Goal: Information Seeking & Learning: Check status

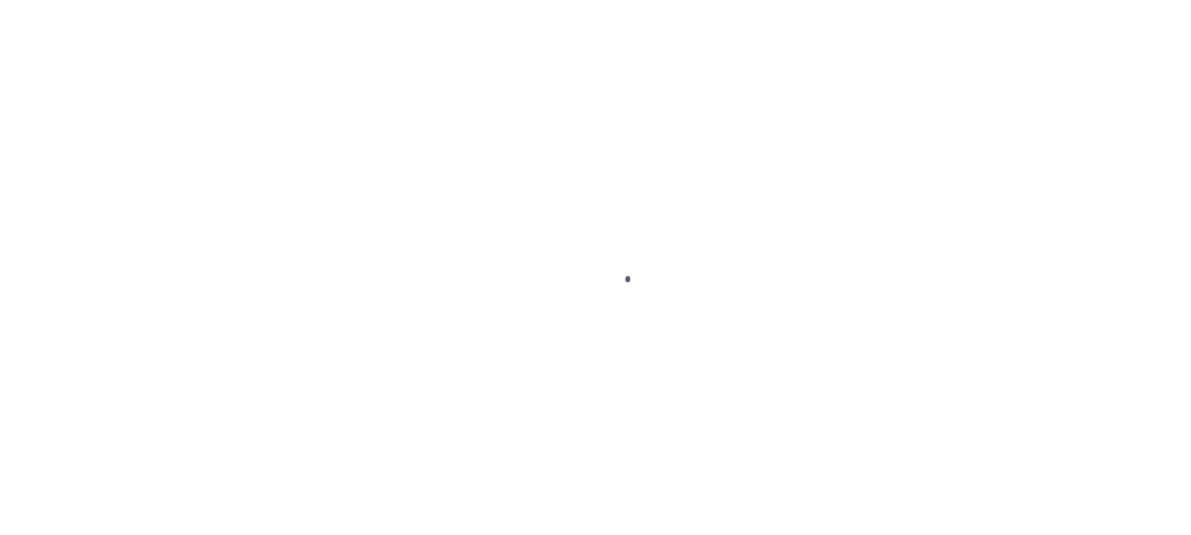
checkbox input "false"
type input "[DATE]"
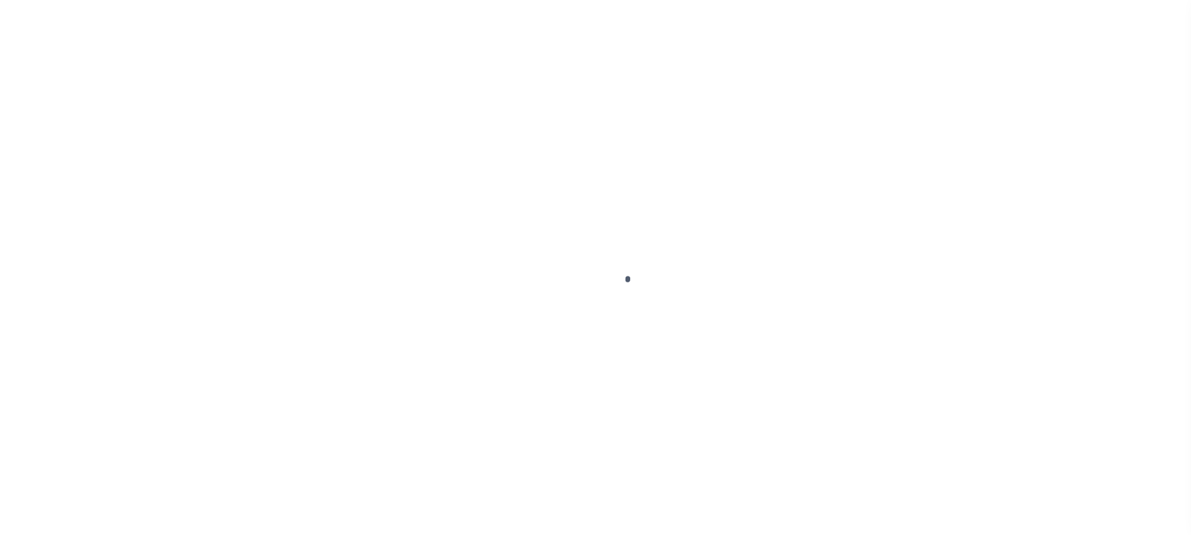
select select "PYD"
type input "$963.72"
type input "$0"
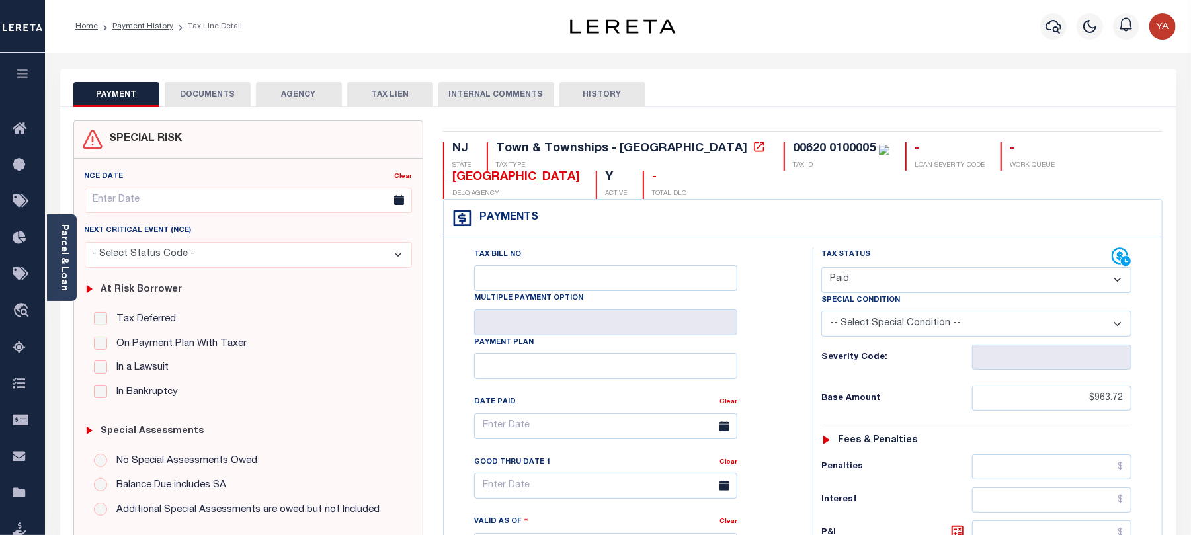
click at [210, 86] on button "DOCUMENTS" at bounding box center [208, 94] width 86 height 25
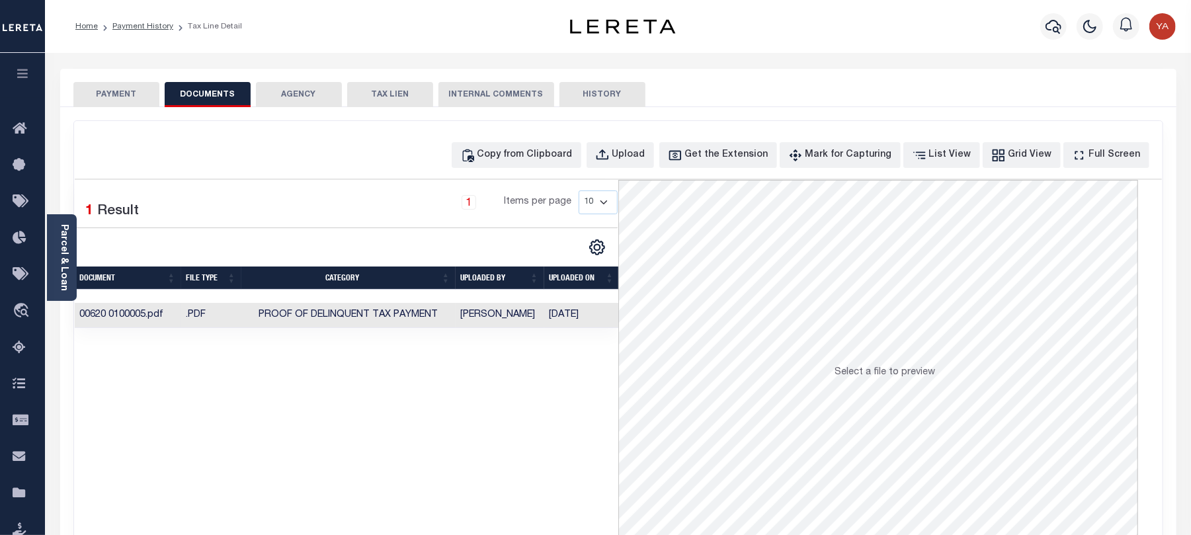
click at [567, 321] on td "[DATE]" at bounding box center [581, 316] width 75 height 26
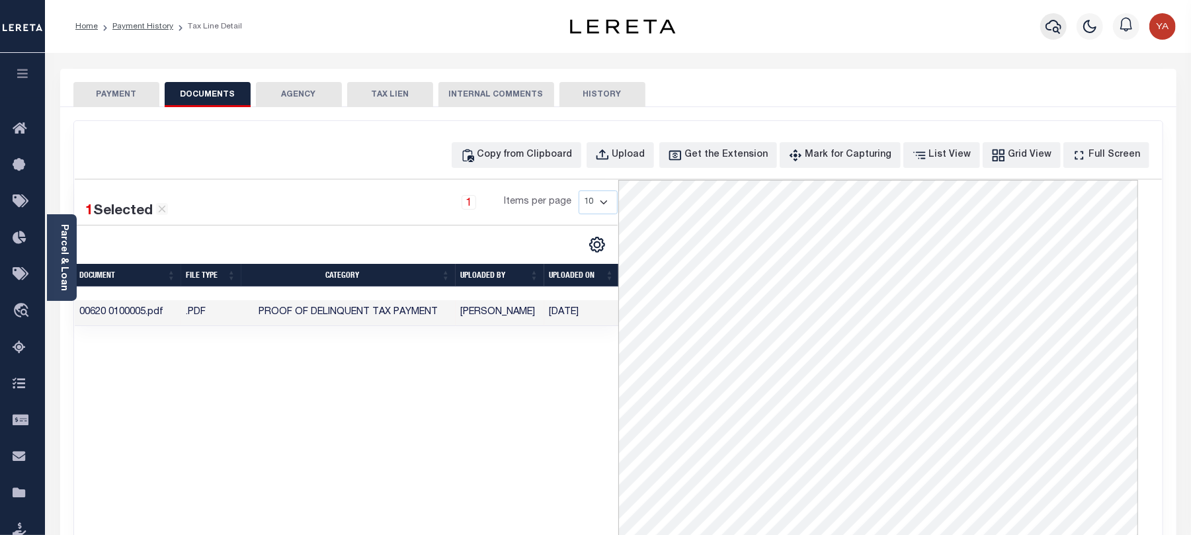
click at [1045, 20] on icon "button" at bounding box center [1053, 27] width 16 height 16
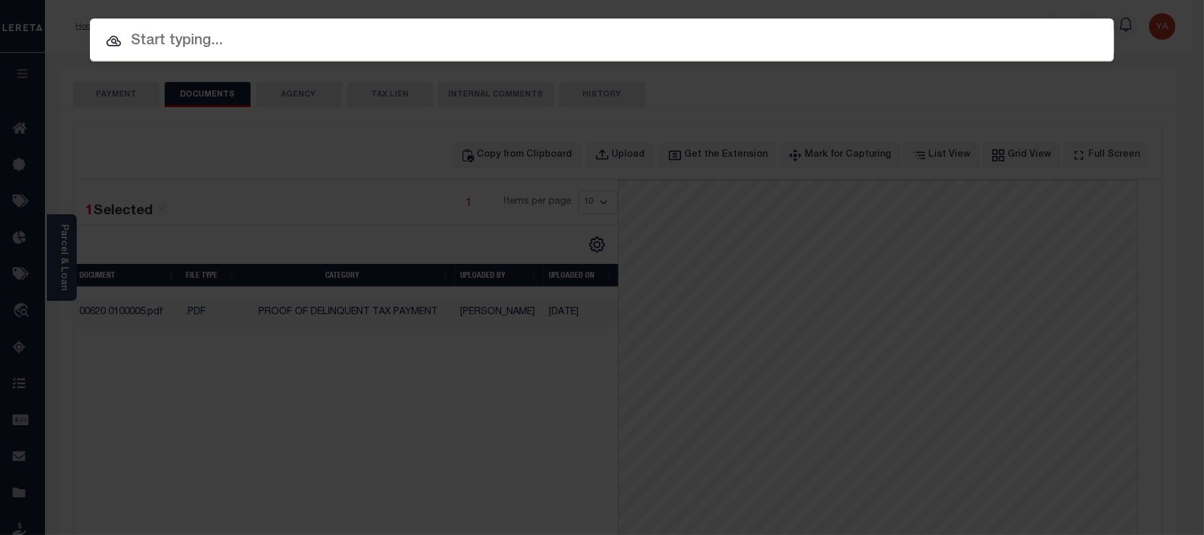
click at [672, 44] on input "text" at bounding box center [602, 41] width 1024 height 23
paste input "9300001039"
type input "9300001039"
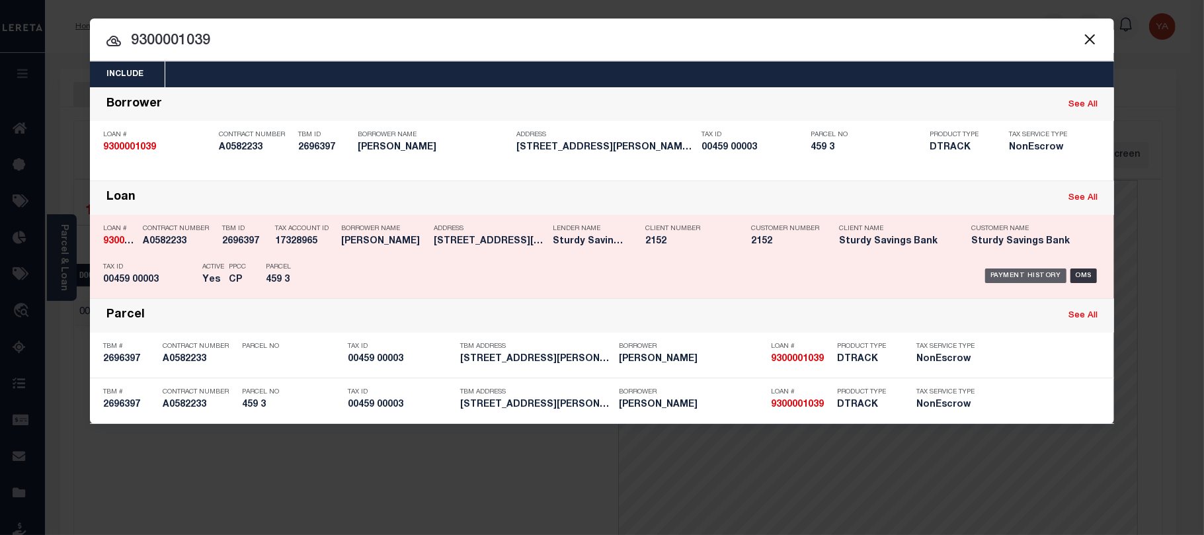
click at [1003, 270] on div "Payment History" at bounding box center [1025, 275] width 81 height 15
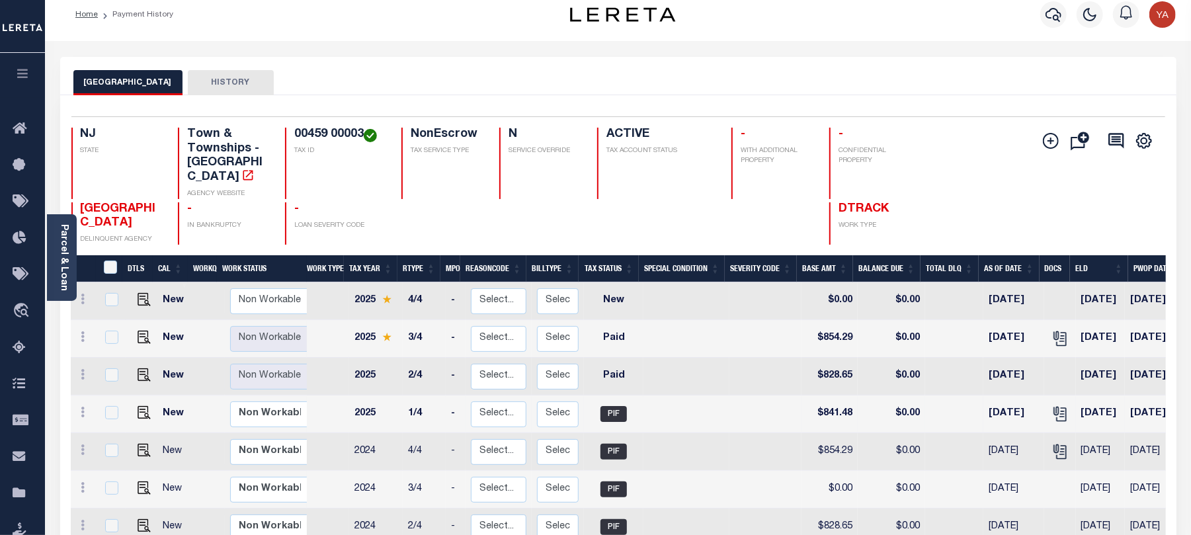
scroll to position [88, 0]
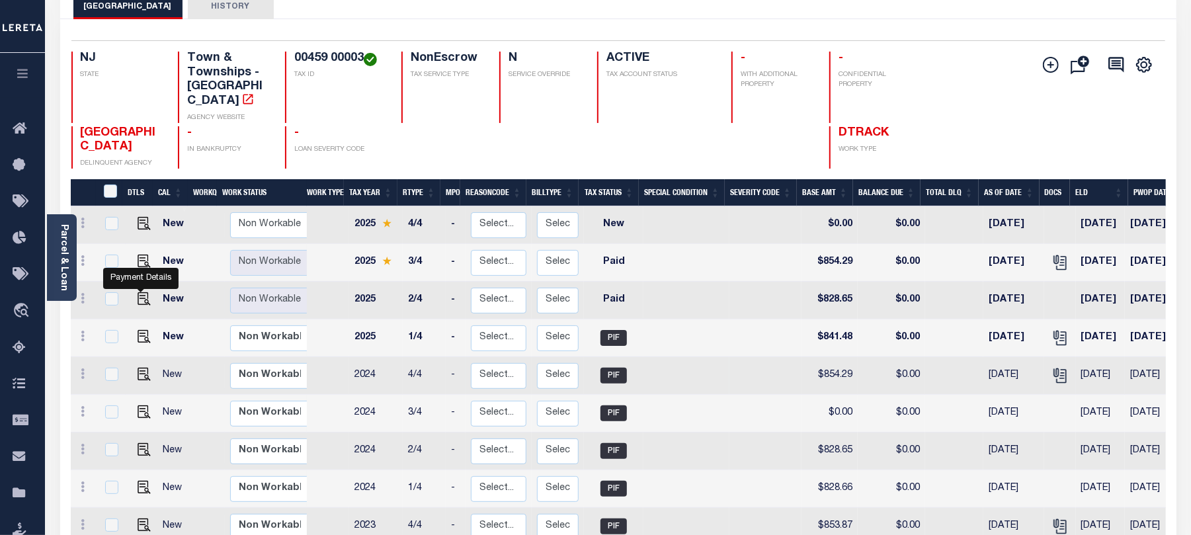
drag, startPoint x: 140, startPoint y: 286, endPoint x: 495, endPoint y: 350, distance: 360.9
click at [140, 292] on img "" at bounding box center [144, 298] width 13 height 13
checkbox input "true"
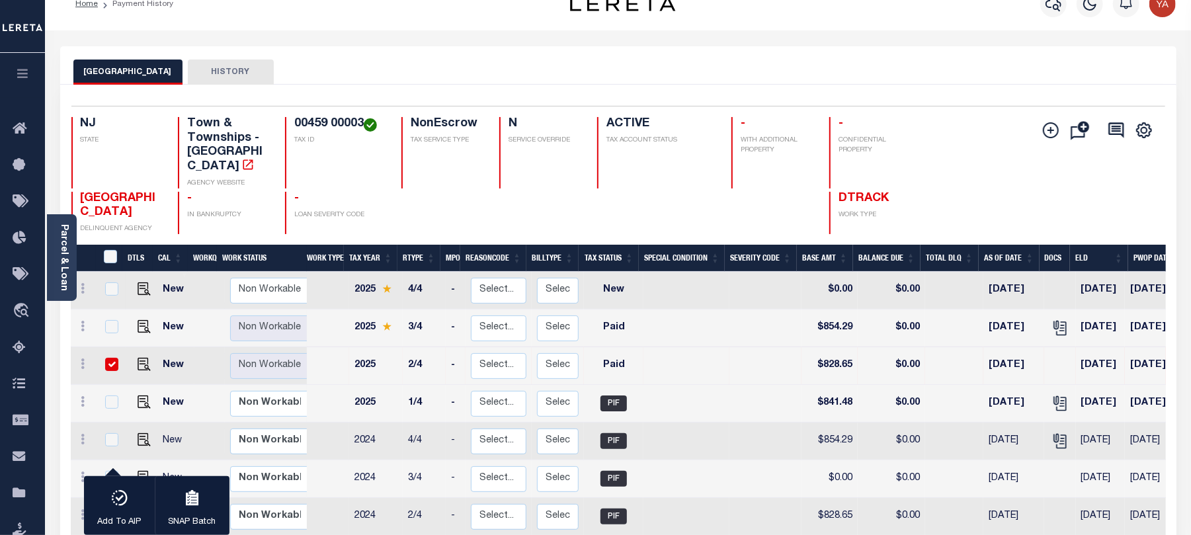
scroll to position [0, 0]
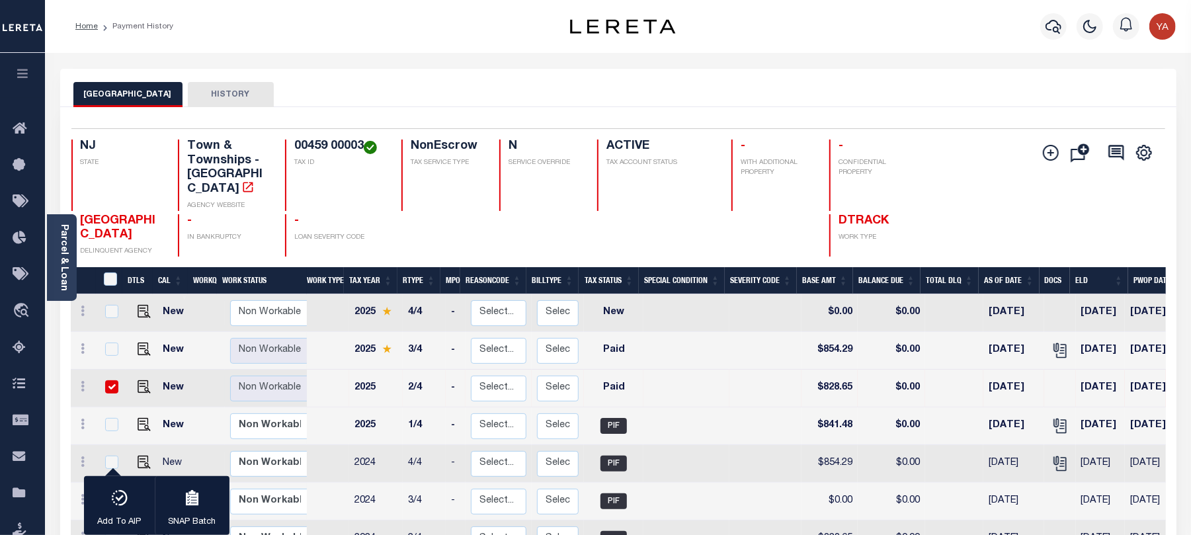
click at [110, 380] on input "checkbox" at bounding box center [111, 386] width 13 height 13
checkbox input "false"
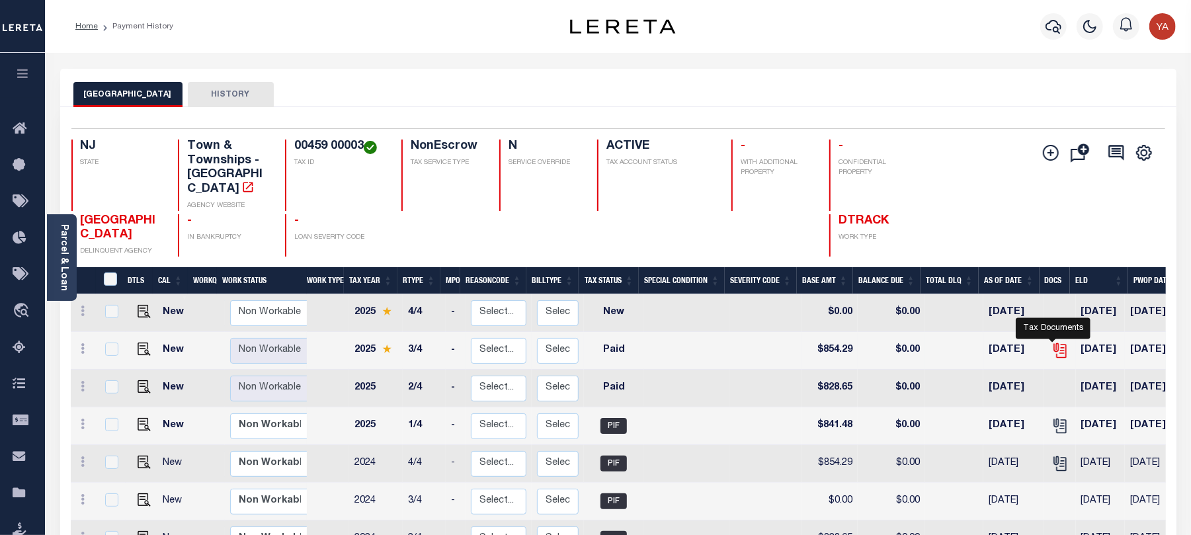
click at [1054, 342] on icon "" at bounding box center [1059, 350] width 17 height 17
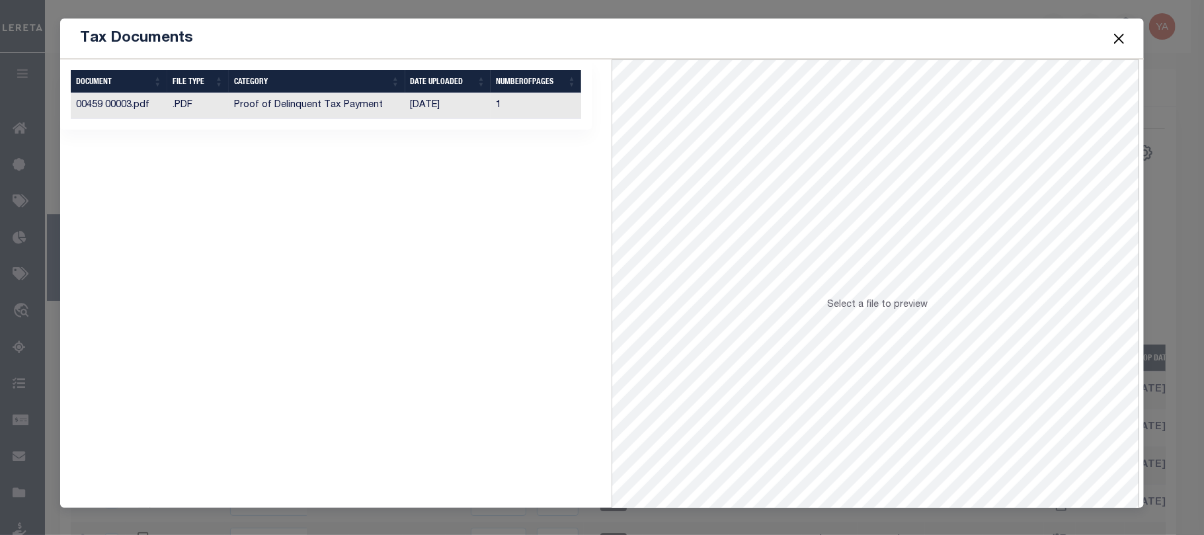
click at [510, 106] on td "1" at bounding box center [536, 106] width 91 height 26
click at [1114, 27] on span at bounding box center [1119, 38] width 50 height 37
click at [1123, 30] on button "Close" at bounding box center [1119, 38] width 17 height 17
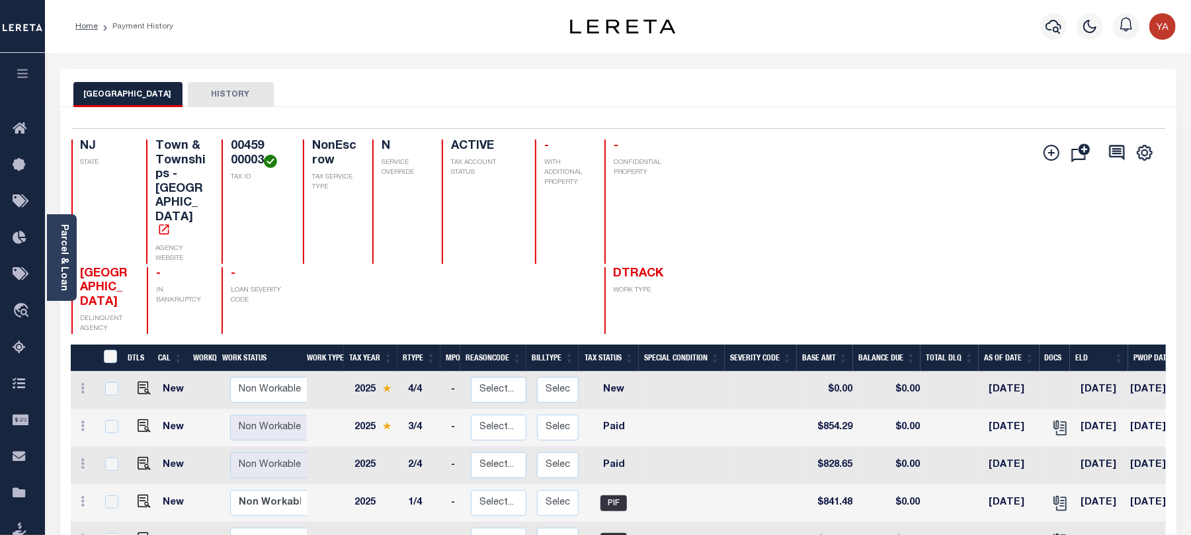
click at [1053, 420] on icon "" at bounding box center [1058, 425] width 11 height 11
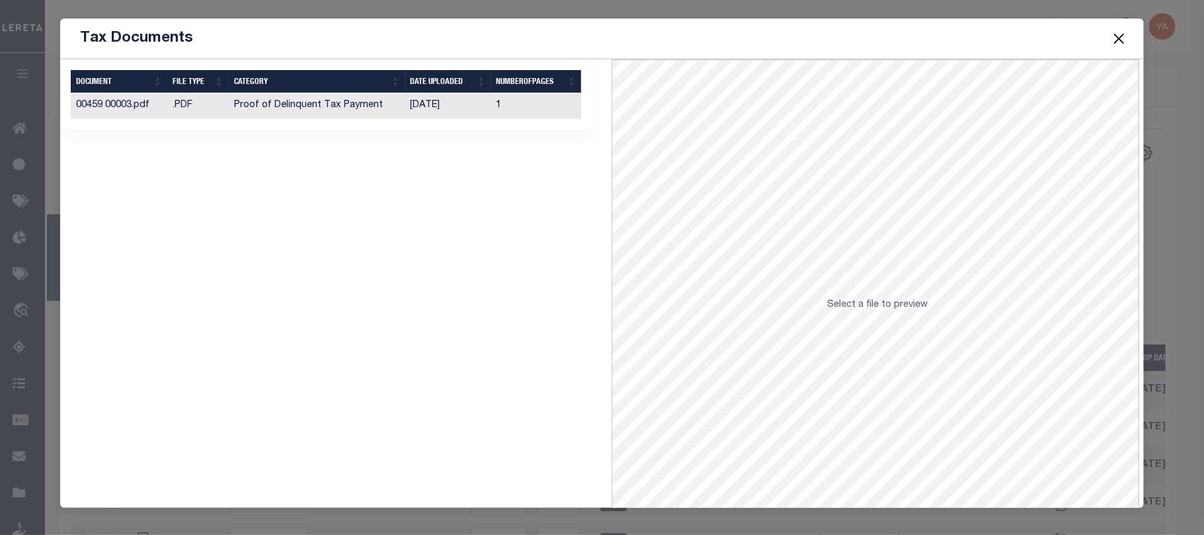
click at [533, 108] on td "1" at bounding box center [536, 106] width 91 height 26
click at [1121, 41] on button "Close" at bounding box center [1119, 38] width 17 height 17
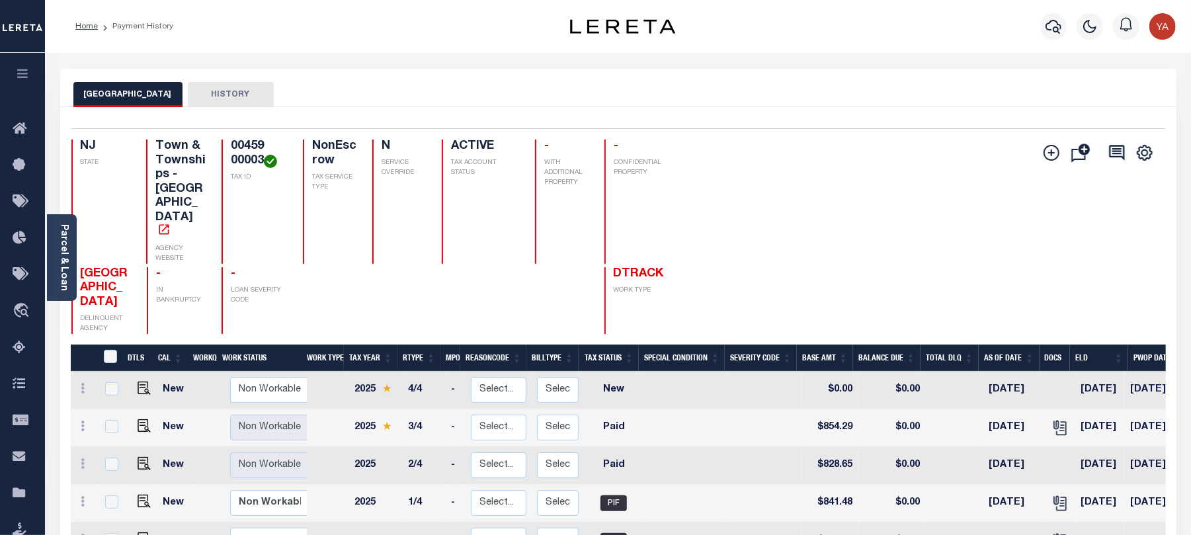
click at [1059, 25] on icon "button" at bounding box center [1053, 27] width 16 height 14
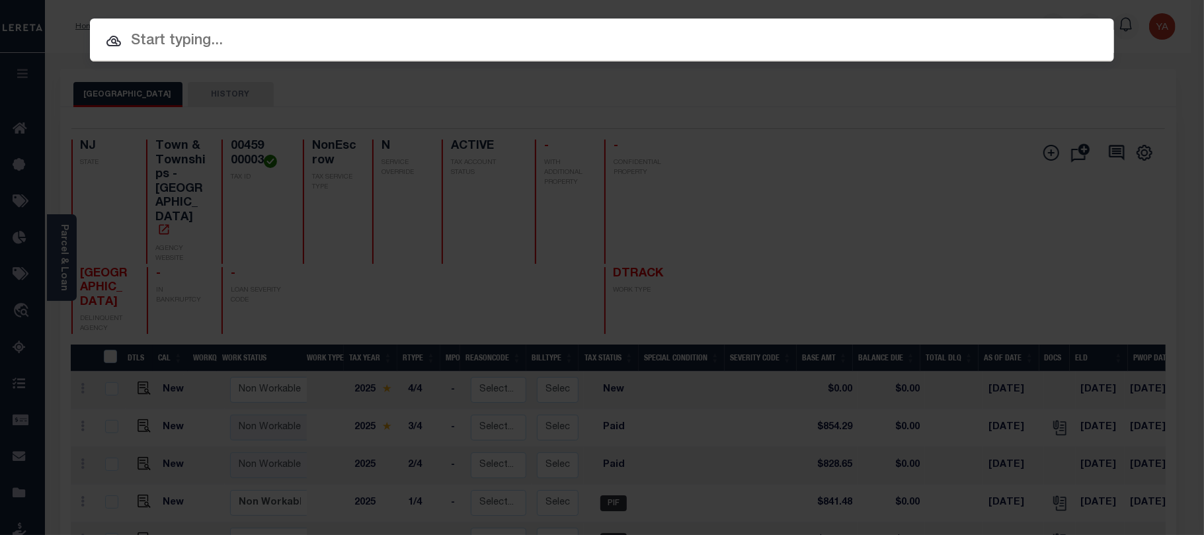
click at [693, 42] on input "text" at bounding box center [602, 41] width 1024 height 23
paste input "9300001418"
type input "9300001418"
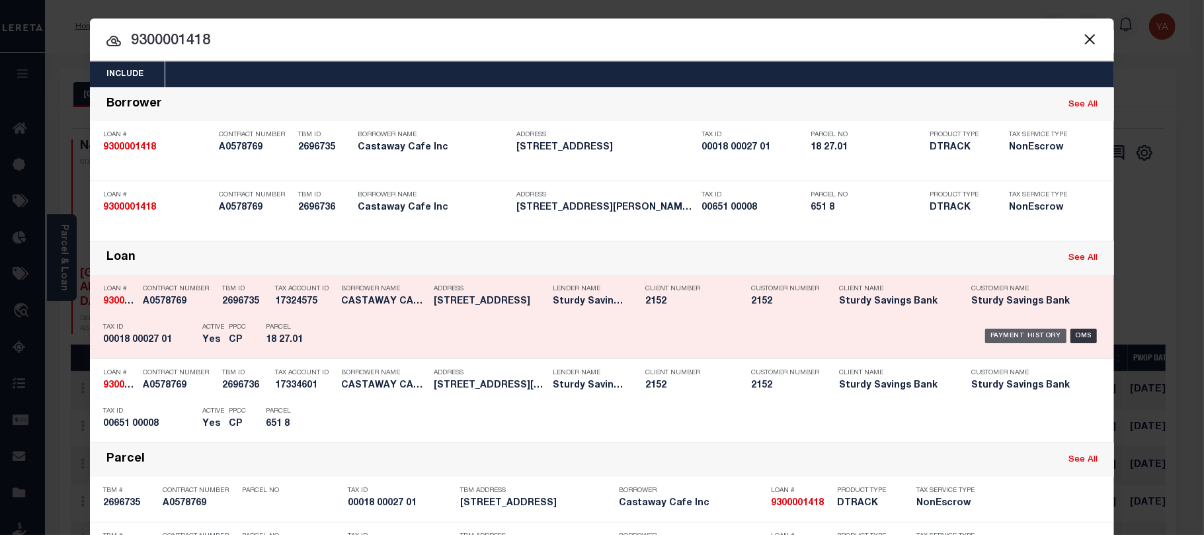
click at [996, 334] on div "Payment History" at bounding box center [1025, 336] width 81 height 15
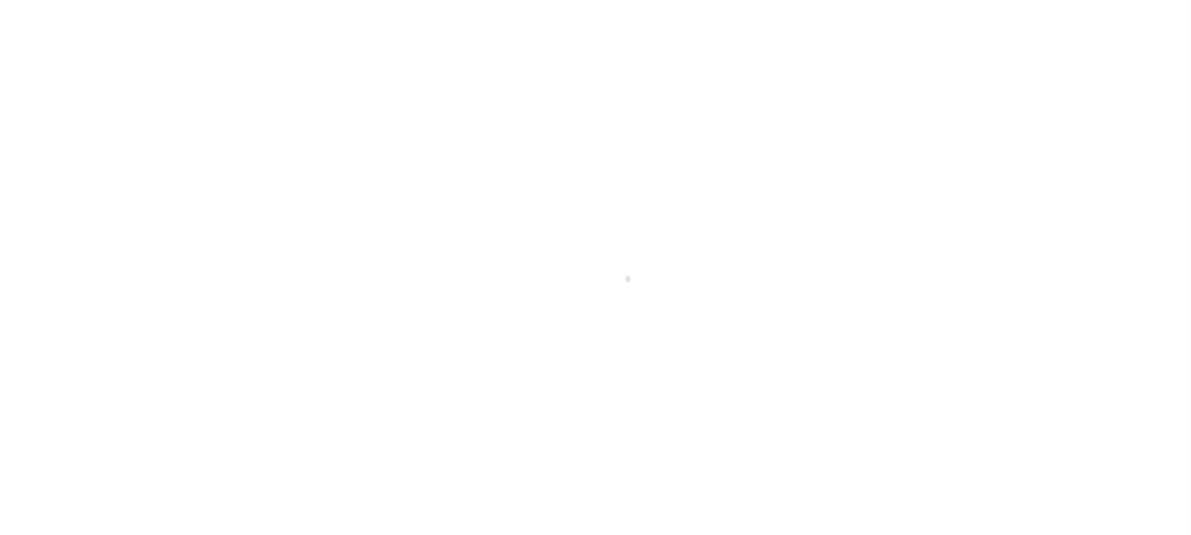
select select "PYD"
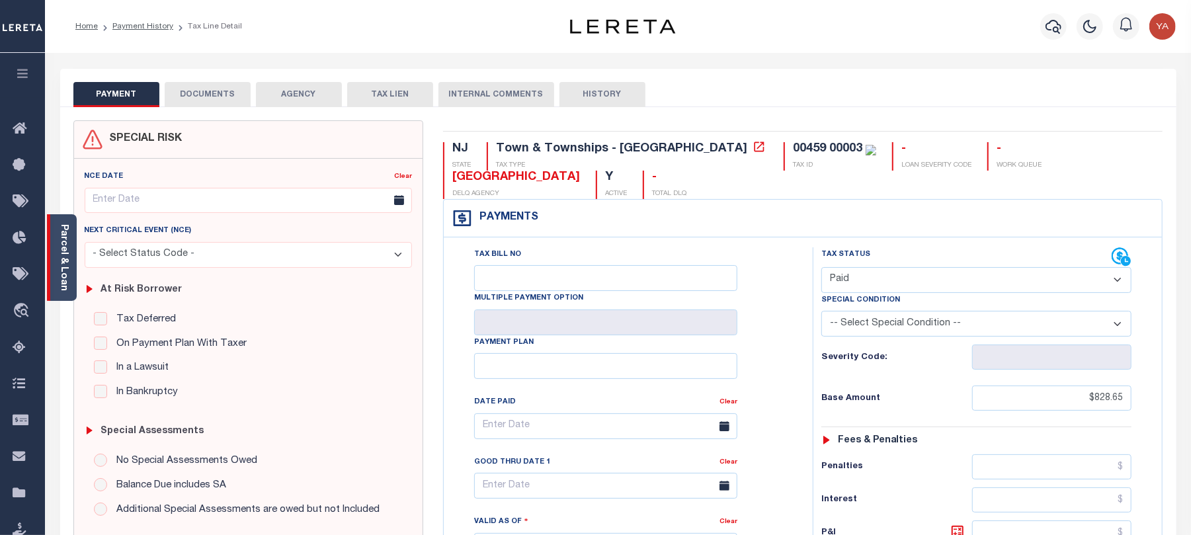
click at [66, 255] on link "Parcel & Loan" at bounding box center [63, 257] width 9 height 67
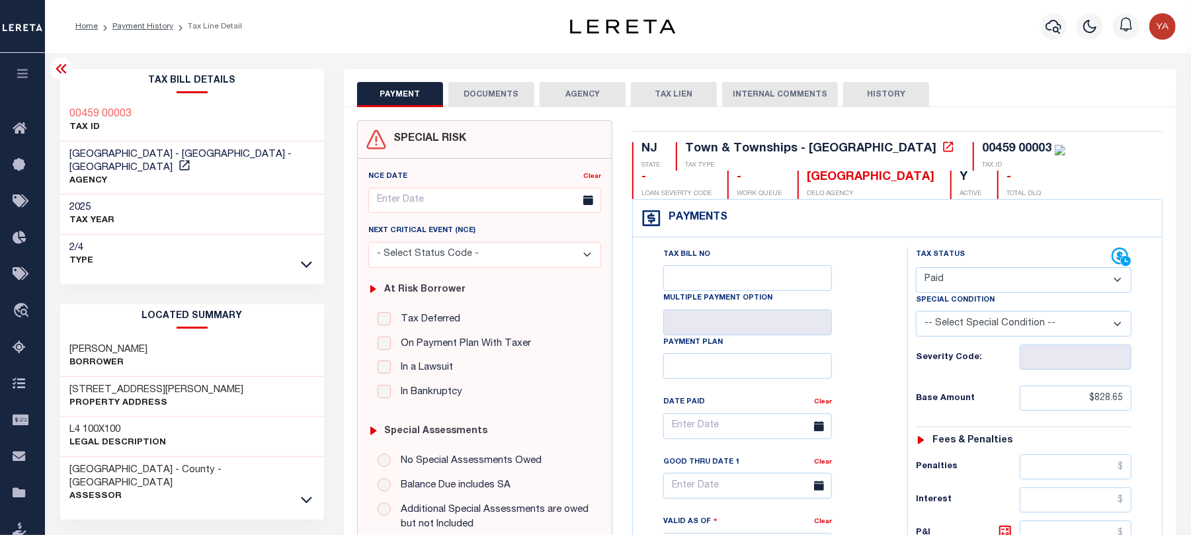
drag, startPoint x: 70, startPoint y: 329, endPoint x: 156, endPoint y: 323, distance: 86.2
click at [156, 323] on div "LOCATED SUMMARY CARDACI, GINA M Borrower 325-327 ERMA LANE Property Address L4 …" at bounding box center [192, 406] width 264 height 205
copy h3 "CARDACI, GINA M"
click at [594, 44] on div "Home Payment History Tax Line Detail" at bounding box center [618, 26] width 1146 height 53
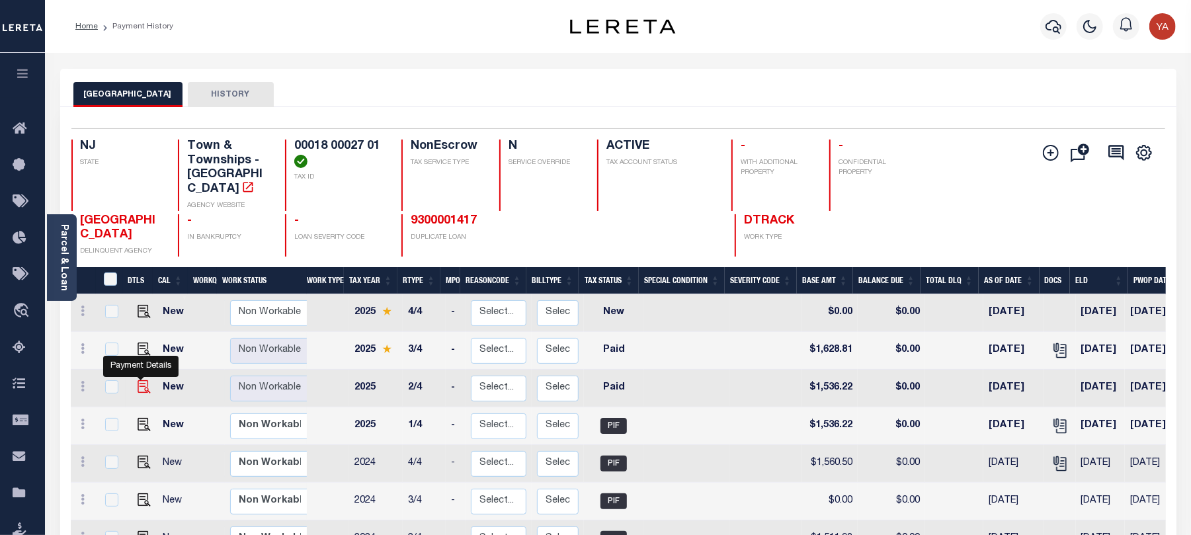
click at [138, 380] on img "" at bounding box center [144, 386] width 13 height 13
checkbox input "true"
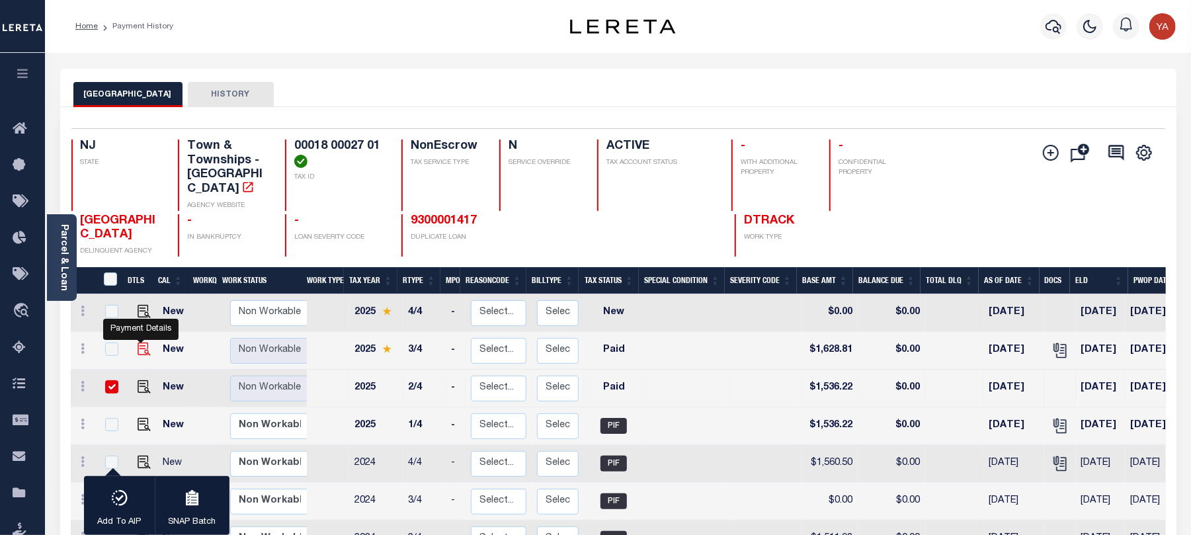
click at [138, 342] on img "" at bounding box center [144, 348] width 13 height 13
checkbox input "true"
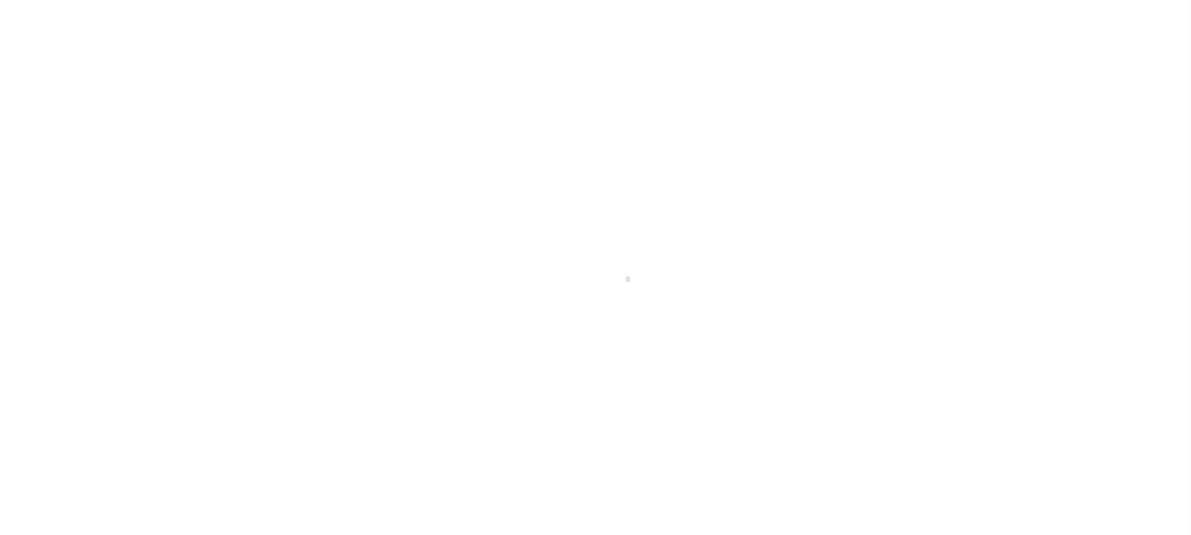
select select "PYD"
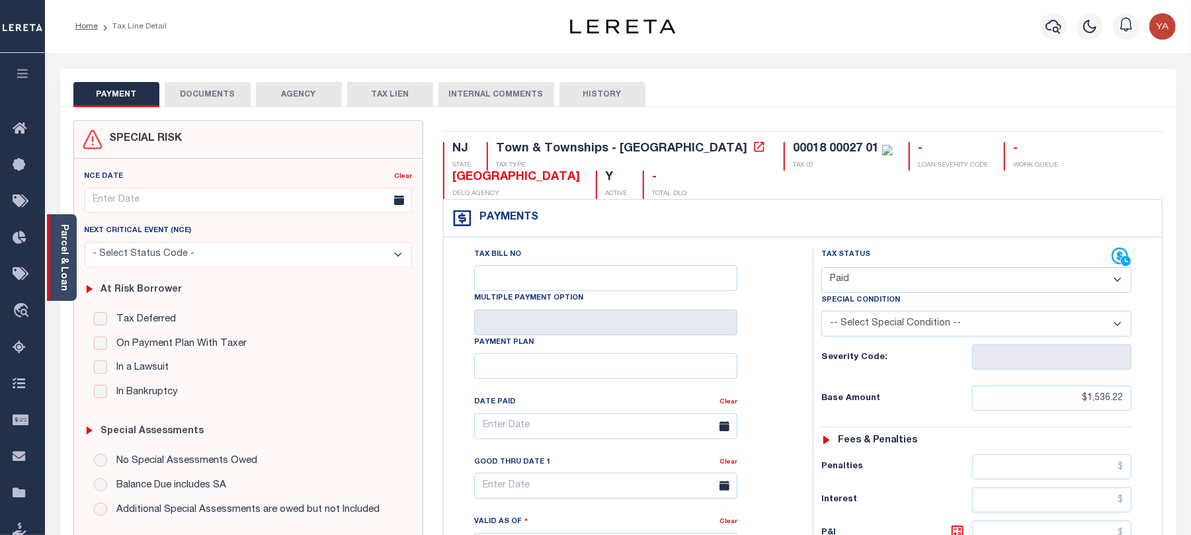
click at [59, 245] on link "Parcel & Loan" at bounding box center [63, 257] width 9 height 67
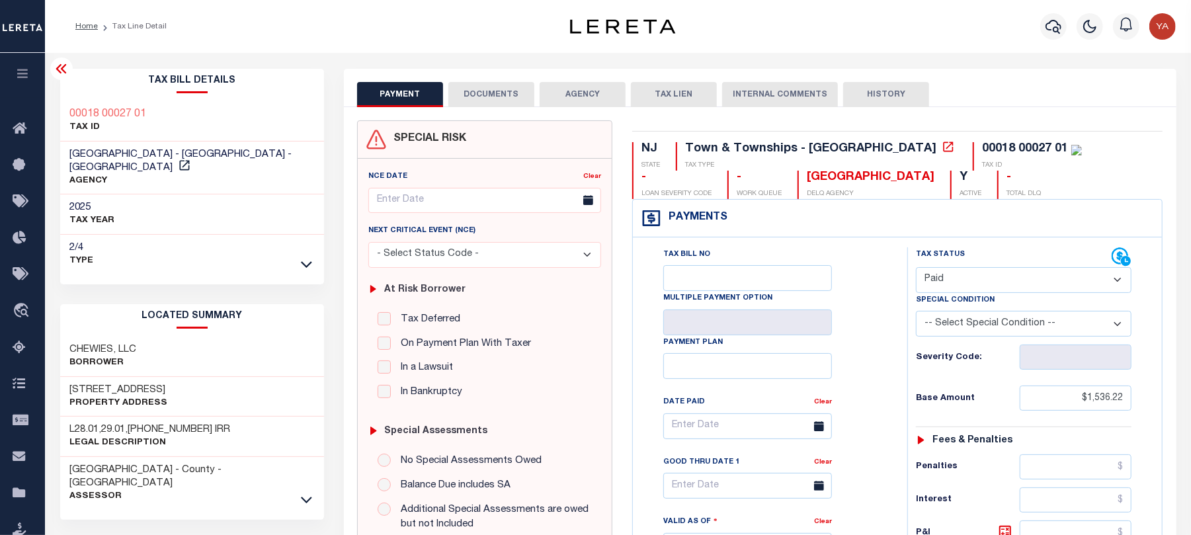
scroll to position [88, 0]
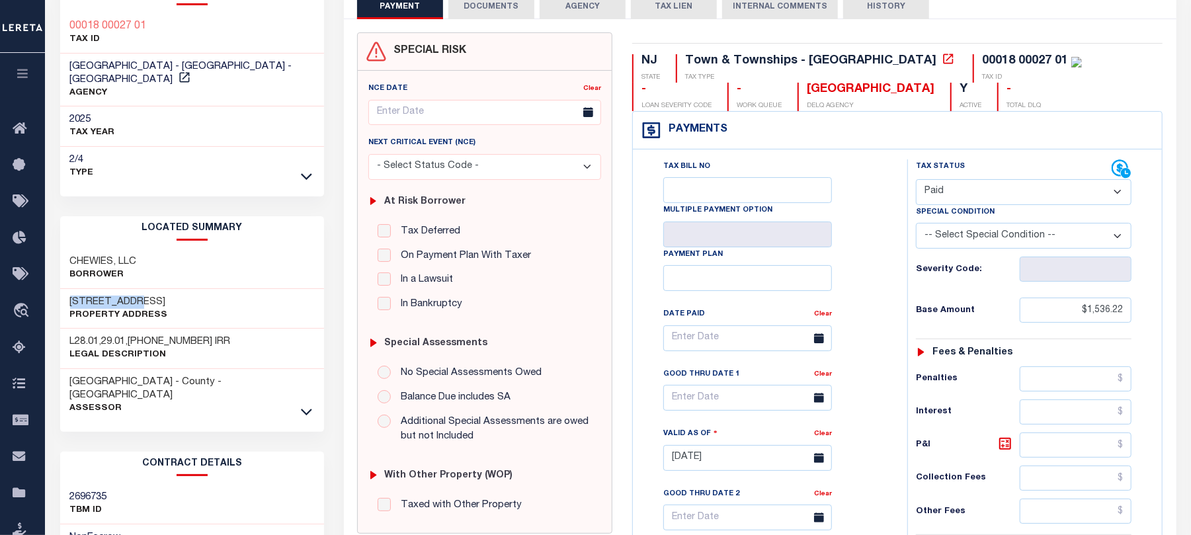
drag, startPoint x: 67, startPoint y: 284, endPoint x: 141, endPoint y: 281, distance: 74.1
click at [141, 289] on div "[STREET_ADDRESS] Property Address" at bounding box center [192, 309] width 264 height 40
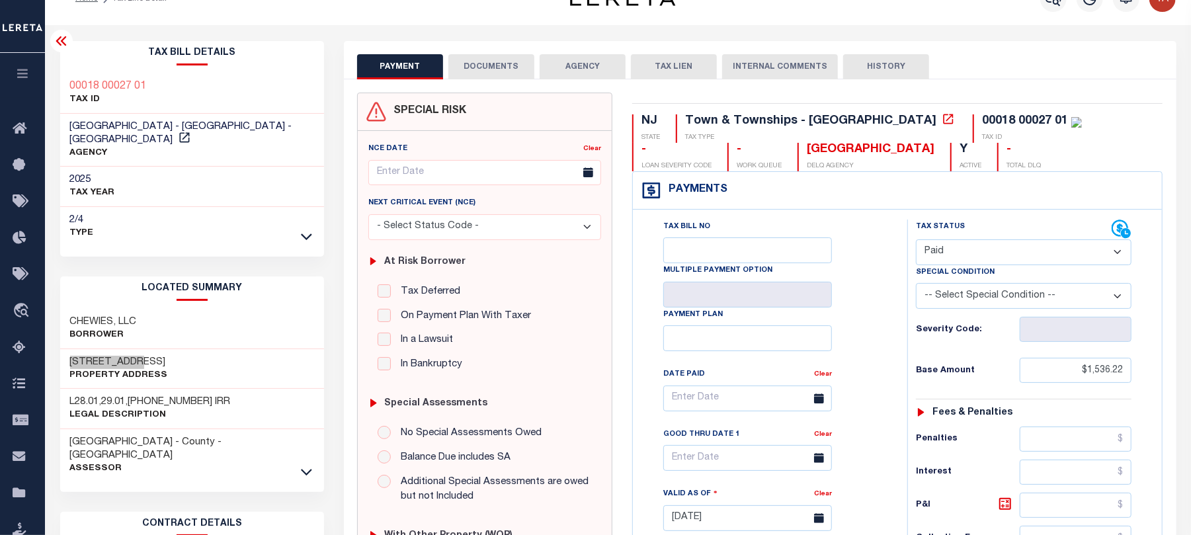
scroll to position [0, 0]
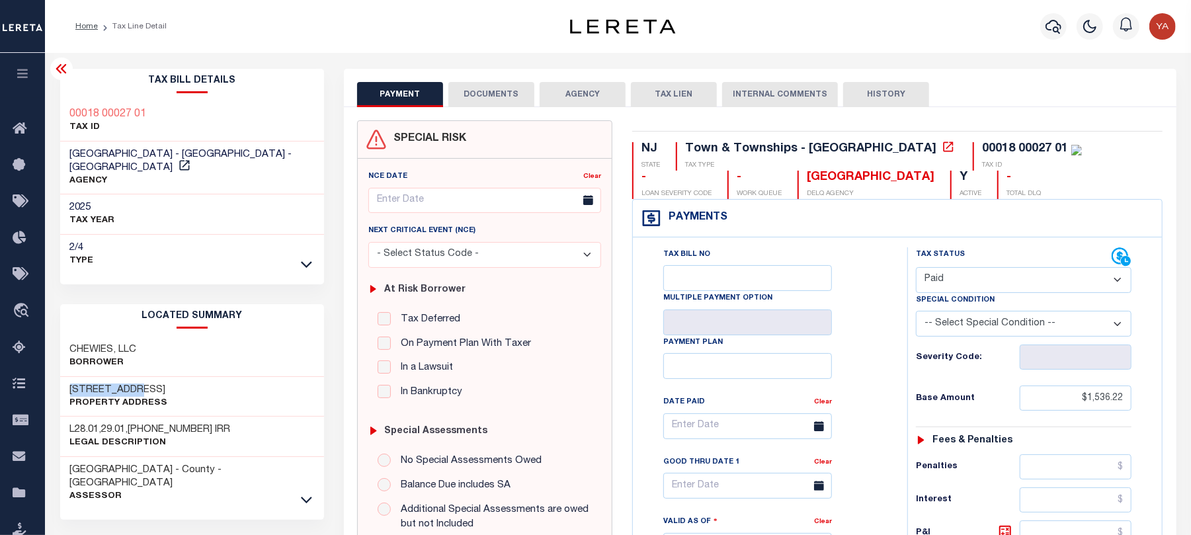
click at [854, 48] on div "Profile Sign out" at bounding box center [948, 26] width 465 height 46
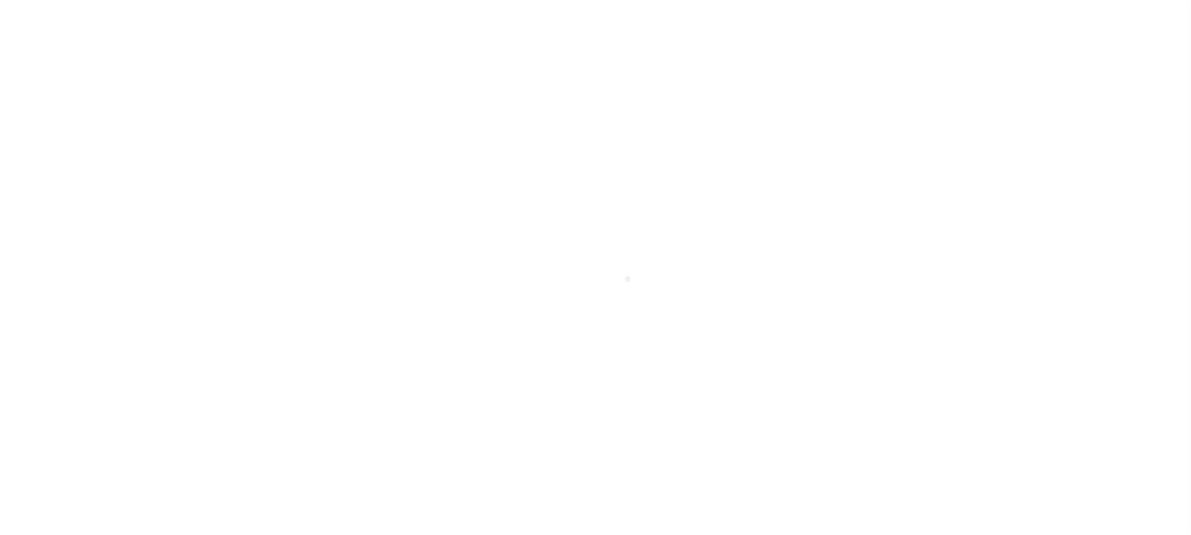
select select "PYD"
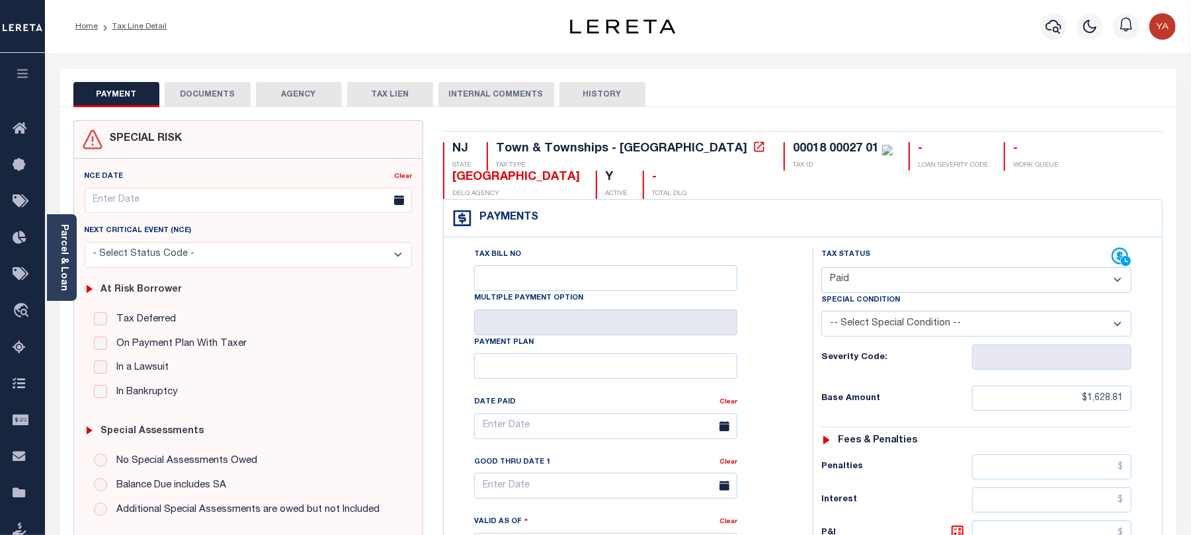
click at [251, 90] on div "PAYMENT DOCUMENTS AGENCY DELINQUENT PAYEE TAX LIEN HISTORY" at bounding box center [618, 94] width 1090 height 24
click at [234, 90] on button "DOCUMENTS" at bounding box center [208, 94] width 86 height 25
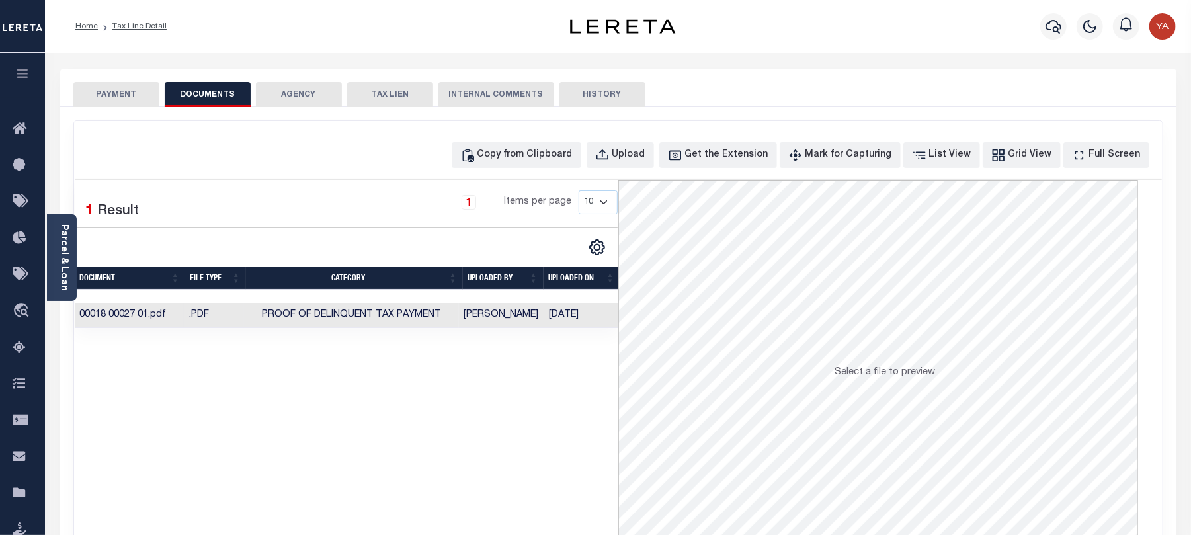
click at [580, 315] on td "[DATE]" at bounding box center [582, 316] width 76 height 26
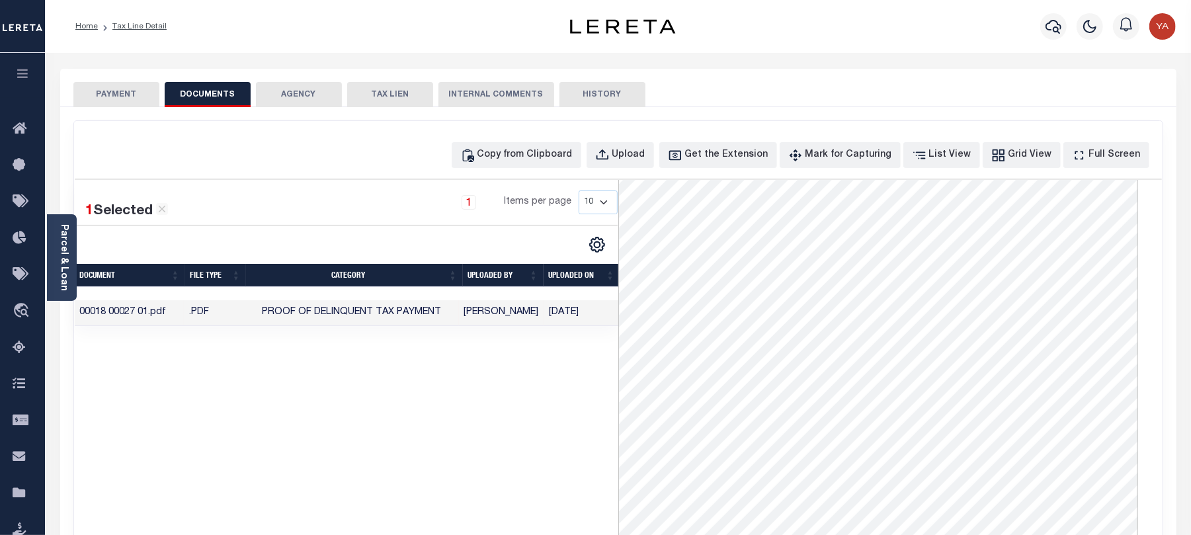
scroll to position [88, 0]
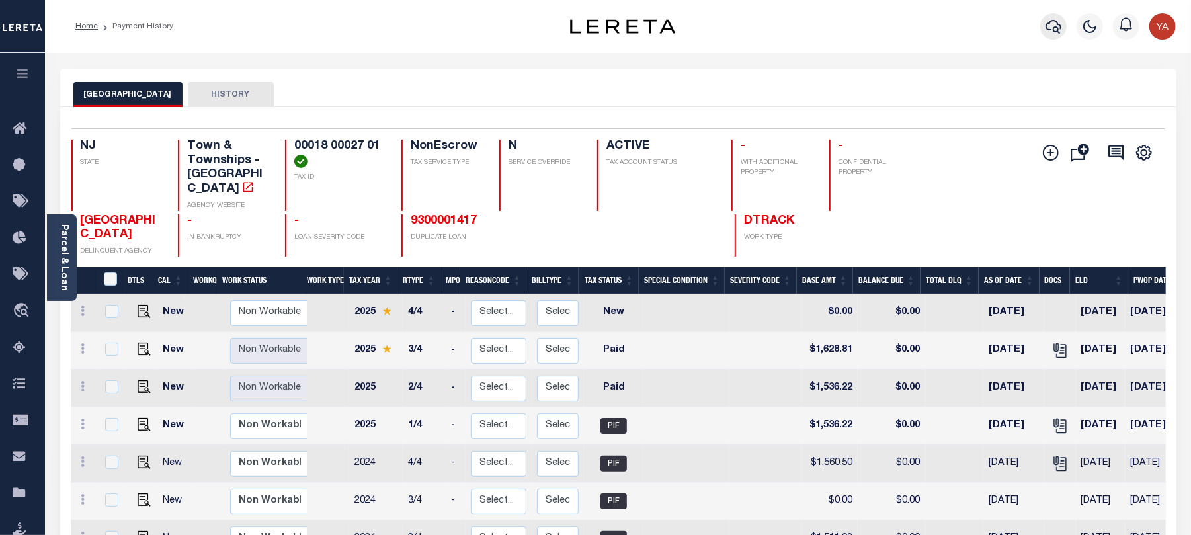
click at [1059, 22] on icon "button" at bounding box center [1053, 27] width 16 height 16
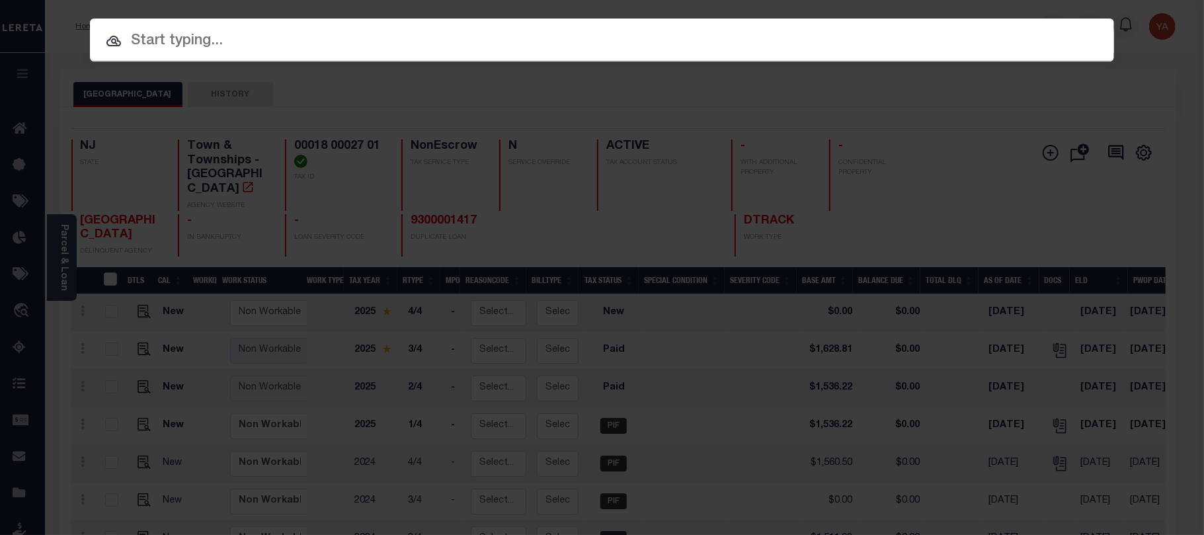
click at [1041, 19] on div "Include Loans TBM Customers Borrowers Payments (Lender Non-Disb) Payments (Lend…" at bounding box center [602, 40] width 1024 height 43
paste input "9300001417"
type input "9300001417"
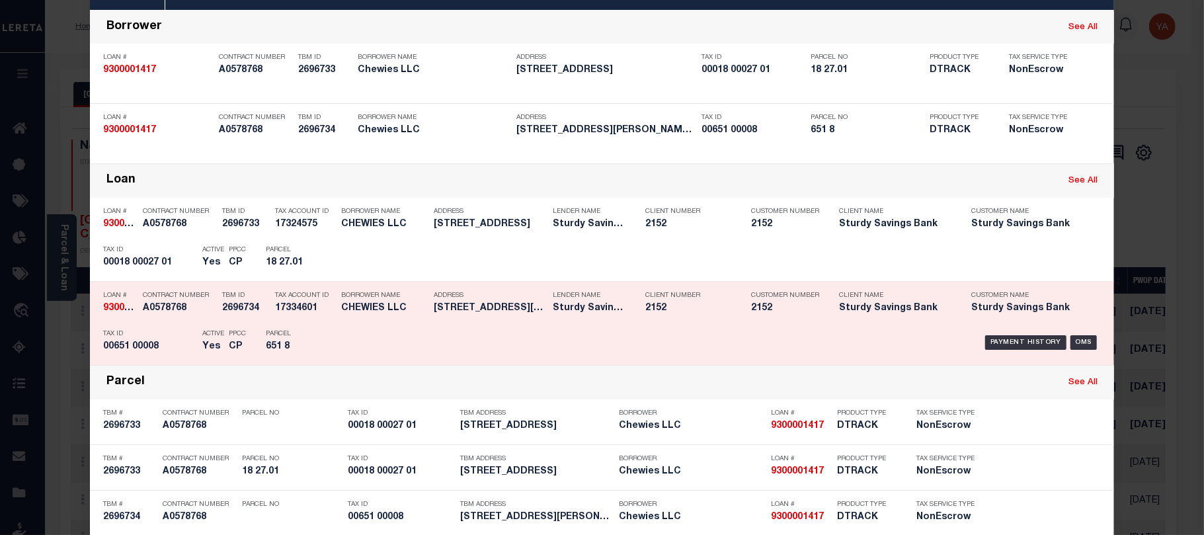
scroll to position [143, 0]
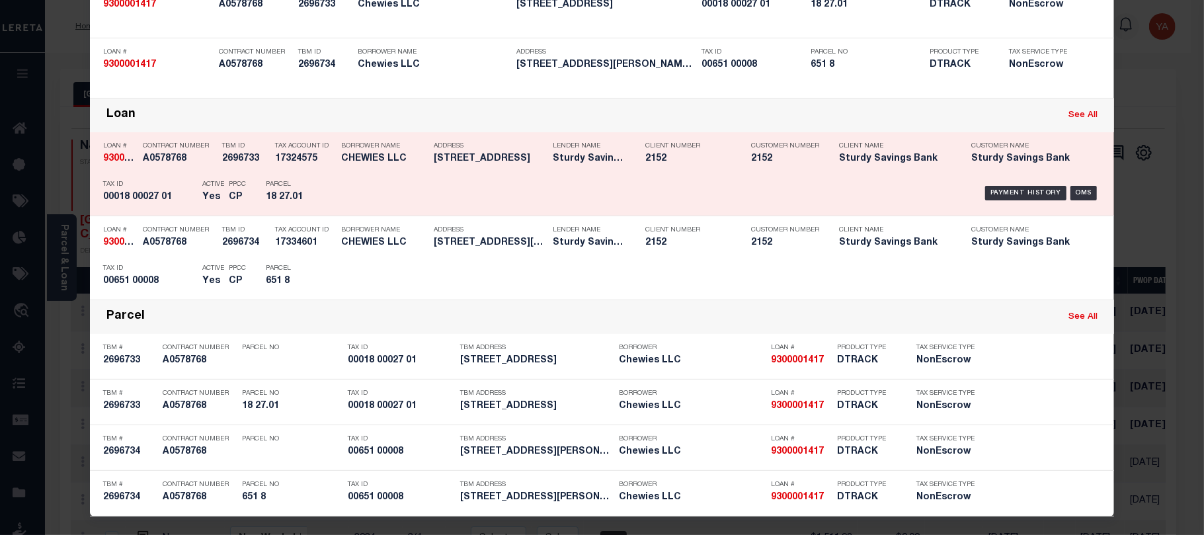
click at [1000, 180] on div "Payment History OMS" at bounding box center [723, 193] width 756 height 38
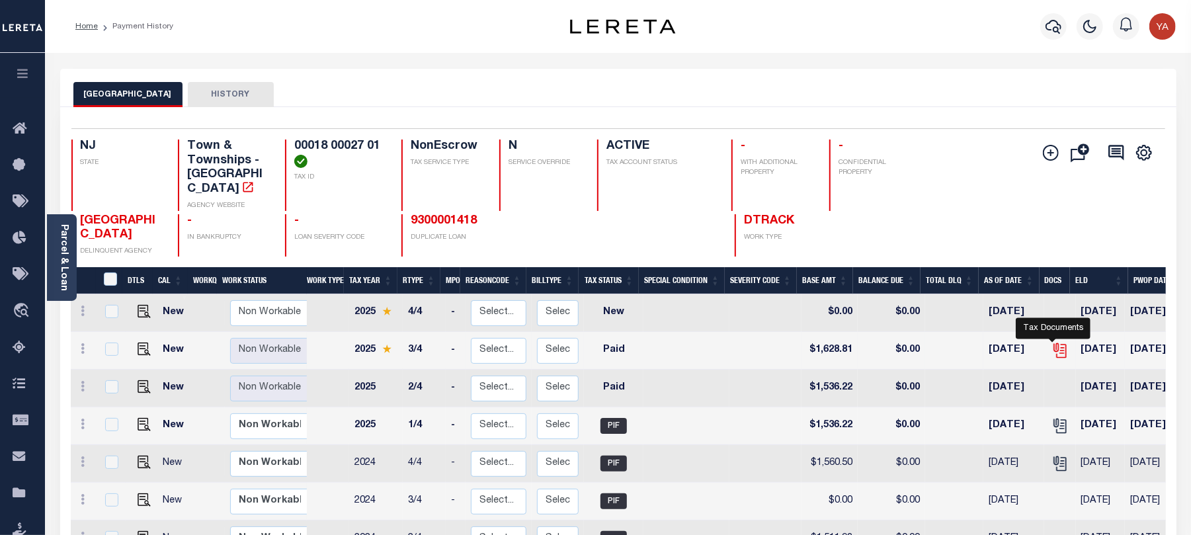
click at [1055, 343] on icon "" at bounding box center [1058, 348] width 11 height 11
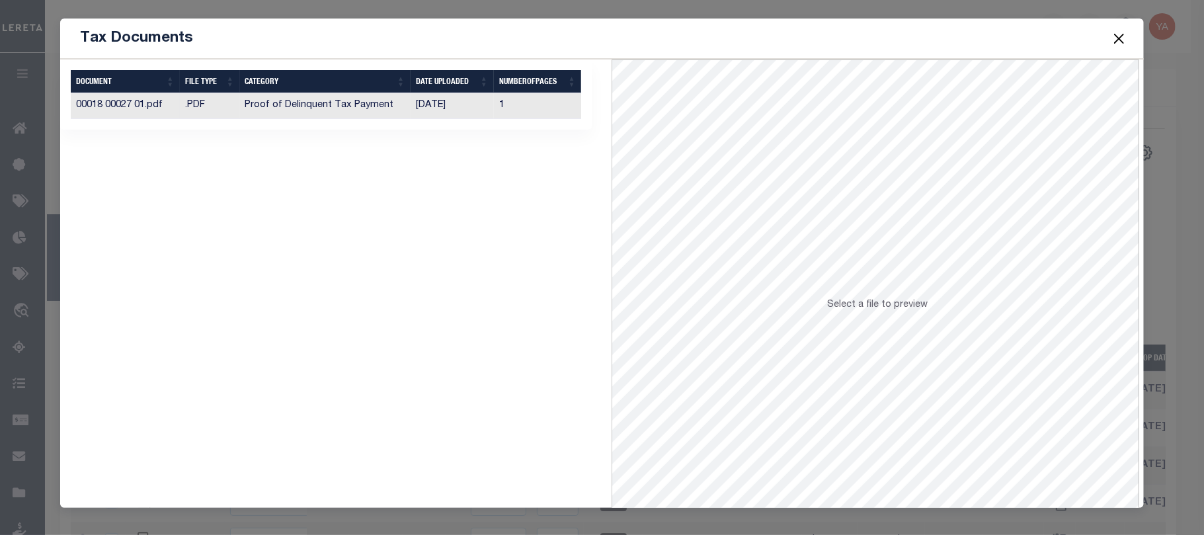
click at [509, 99] on td "1" at bounding box center [538, 106] width 88 height 26
click at [1121, 35] on button "Close" at bounding box center [1119, 38] width 17 height 17
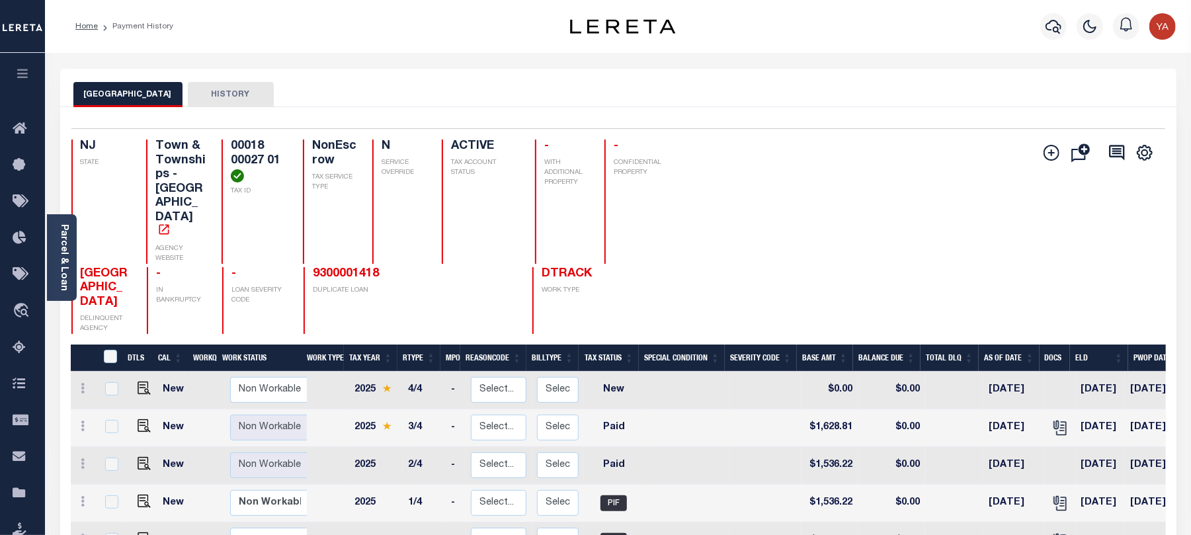
click at [1169, 22] on img "button" at bounding box center [1162, 26] width 26 height 26
click at [1103, 91] on span "Sign out" at bounding box center [1111, 93] width 38 height 9
